Goal: Navigation & Orientation: Find specific page/section

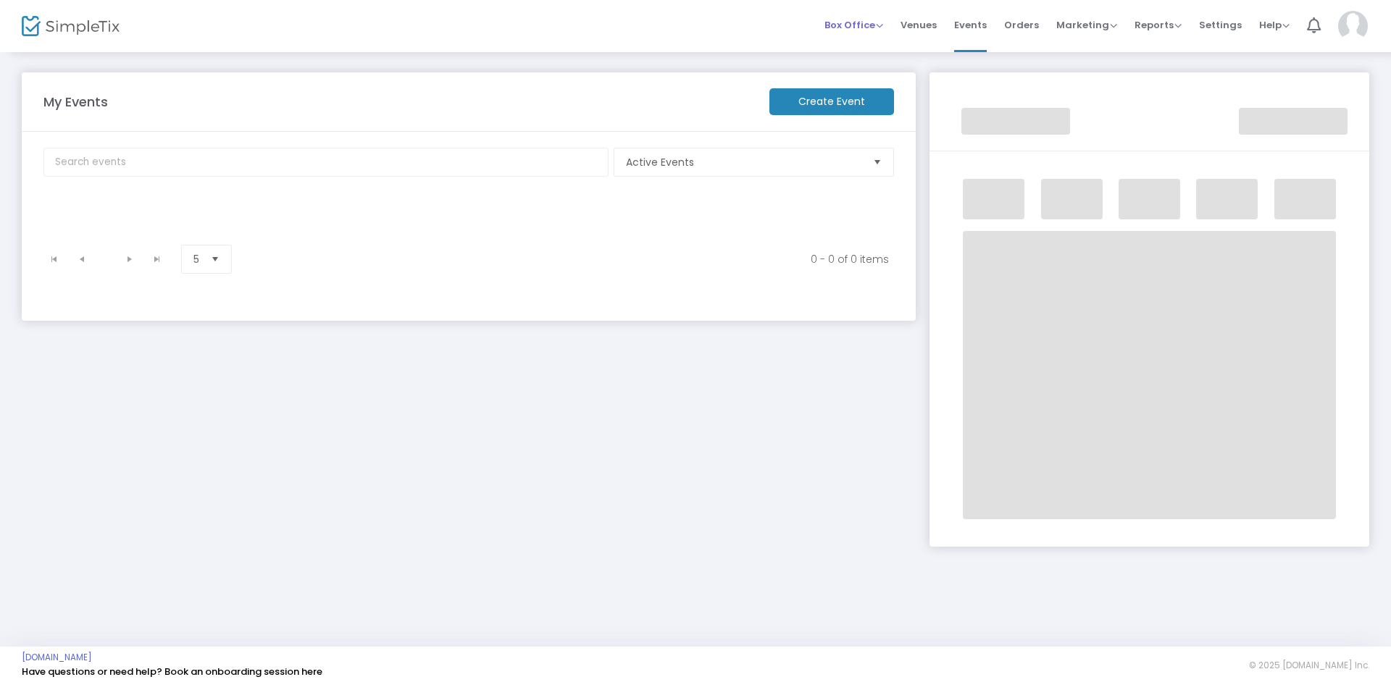
click at [873, 26] on span "Box Office" at bounding box center [853, 25] width 59 height 14
click at [933, 24] on span "Venues" at bounding box center [918, 25] width 36 height 37
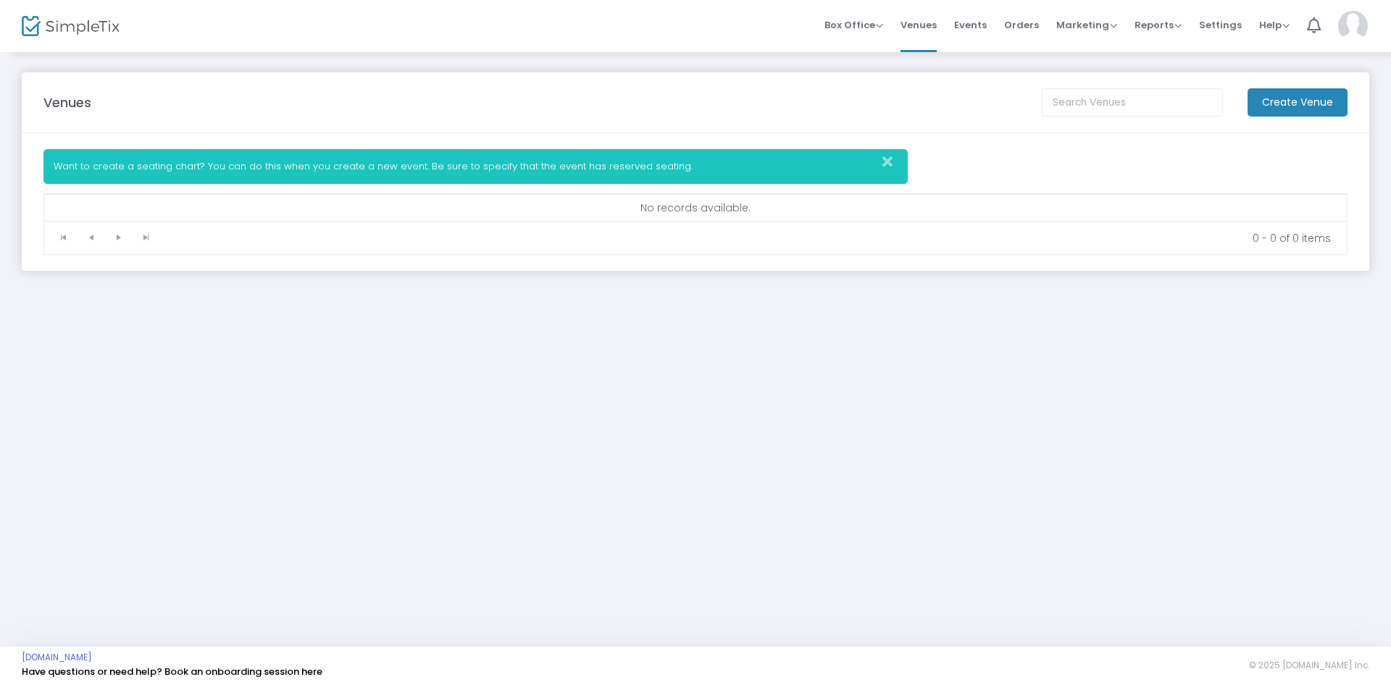
click at [62, 21] on img at bounding box center [71, 26] width 98 height 21
